Goal: Find contact information: Find contact information

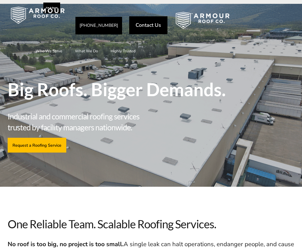
click at [146, 29] on link "Contact Us" at bounding box center [148, 25] width 38 height 18
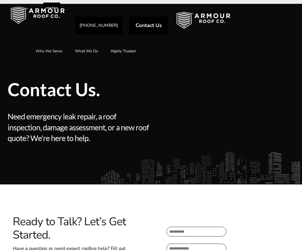
click at [181, 140] on div at bounding box center [223, 139] width 144 height 56
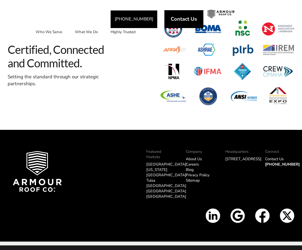
scroll to position [589, 0]
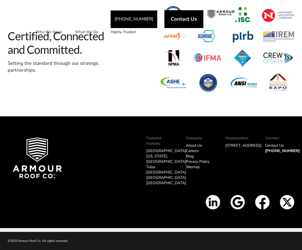
click at [191, 147] on link "About Us" at bounding box center [194, 145] width 16 height 5
